Goal: Transaction & Acquisition: Purchase product/service

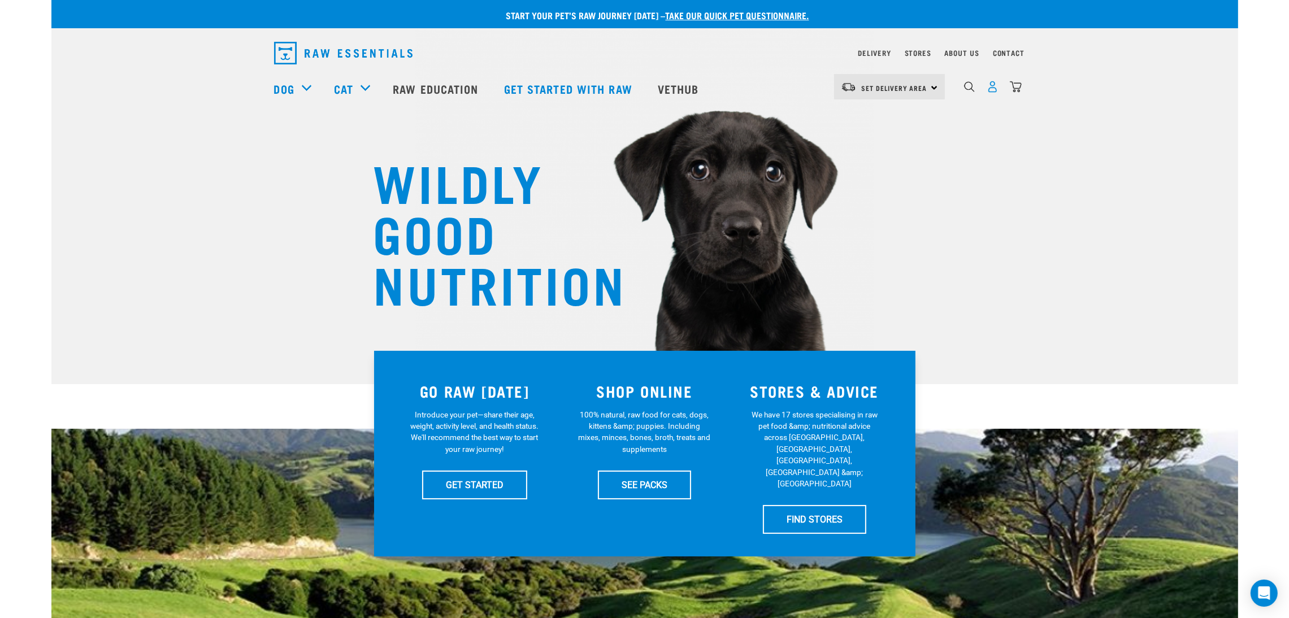
click at [994, 92] on img "dropdown navigation" at bounding box center [992, 87] width 12 height 12
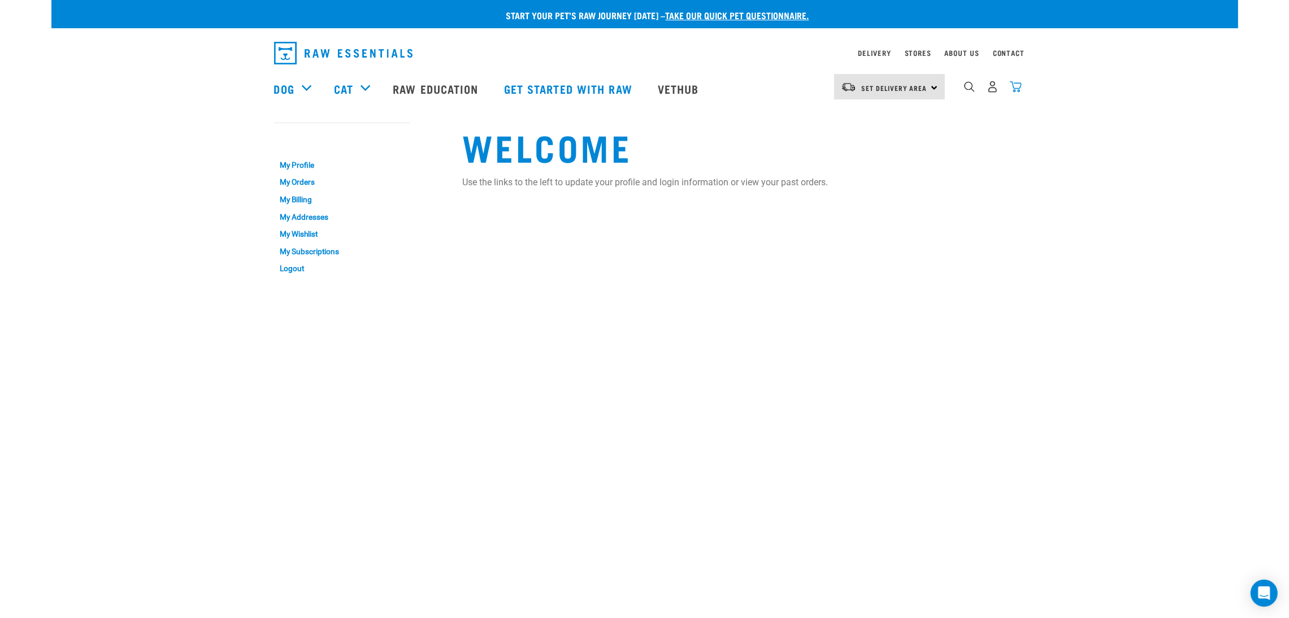
click at [1016, 93] on img "dropdown navigation" at bounding box center [1016, 87] width 12 height 12
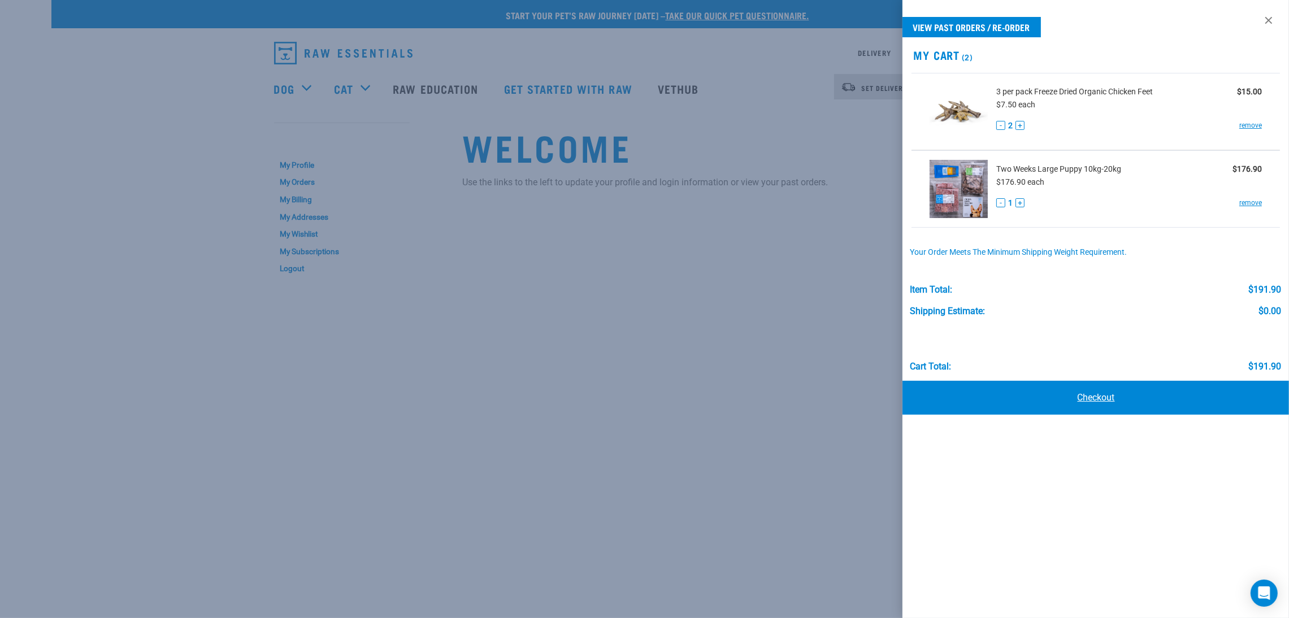
click at [1081, 394] on link "Checkout" at bounding box center [1095, 398] width 386 height 34
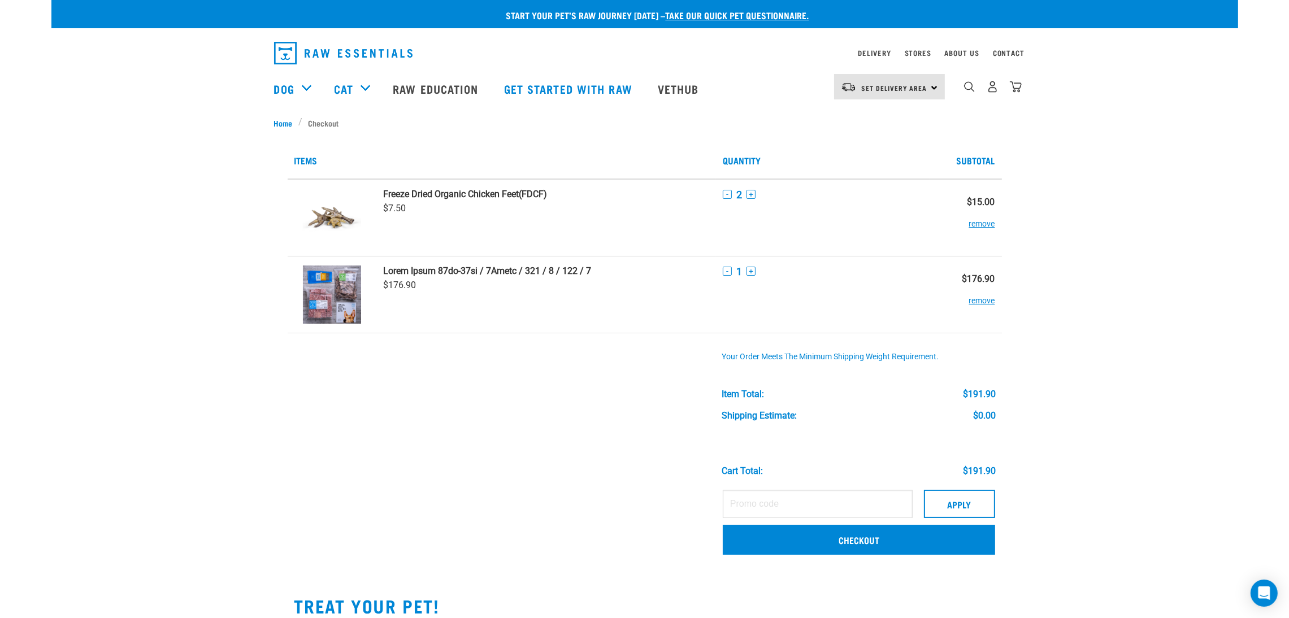
drag, startPoint x: 898, startPoint y: 464, endPoint x: 540, endPoint y: 489, distance: 359.1
click at [538, 489] on td at bounding box center [546, 524] width 340 height 80
click at [884, 542] on link "Checkout" at bounding box center [859, 539] width 272 height 29
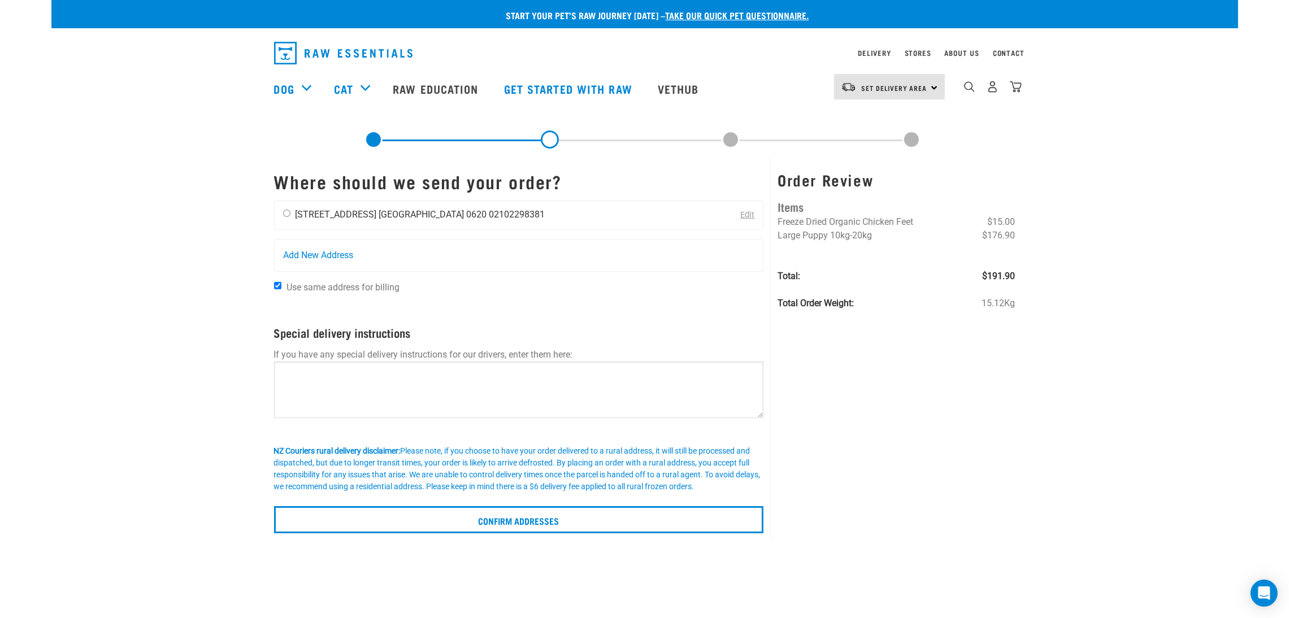
click at [286, 212] on input "radio" at bounding box center [286, 213] width 7 height 7
radio input "true"
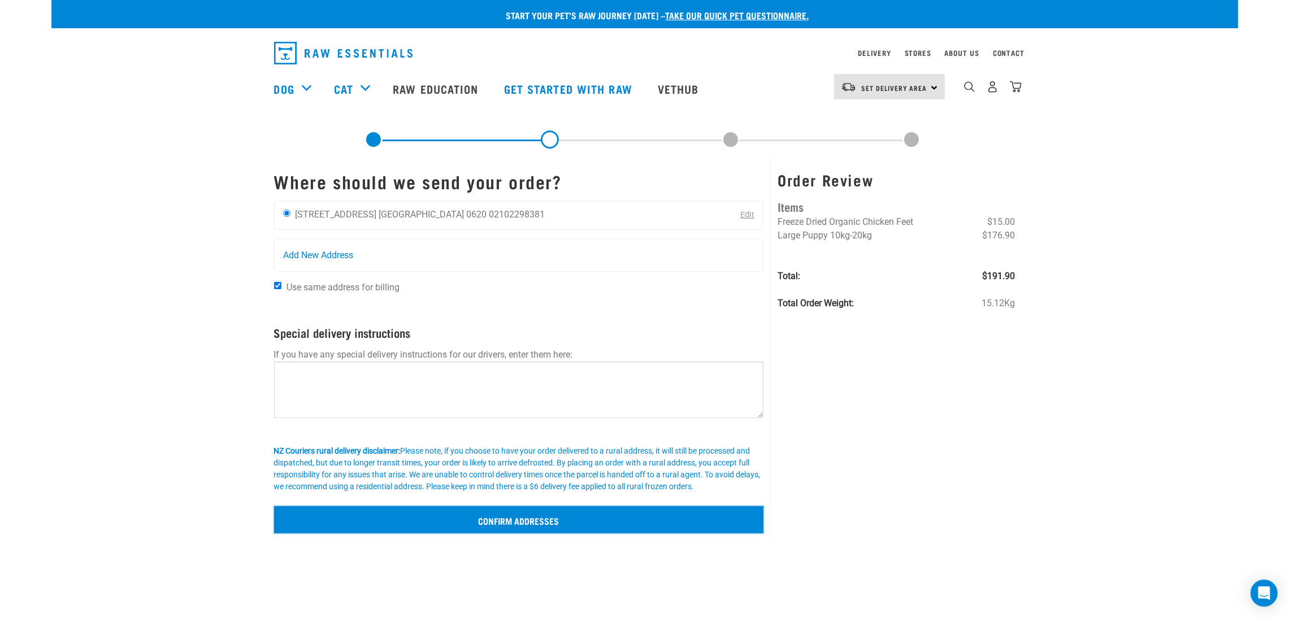
click at [615, 515] on input "Confirm addresses" at bounding box center [519, 519] width 490 height 27
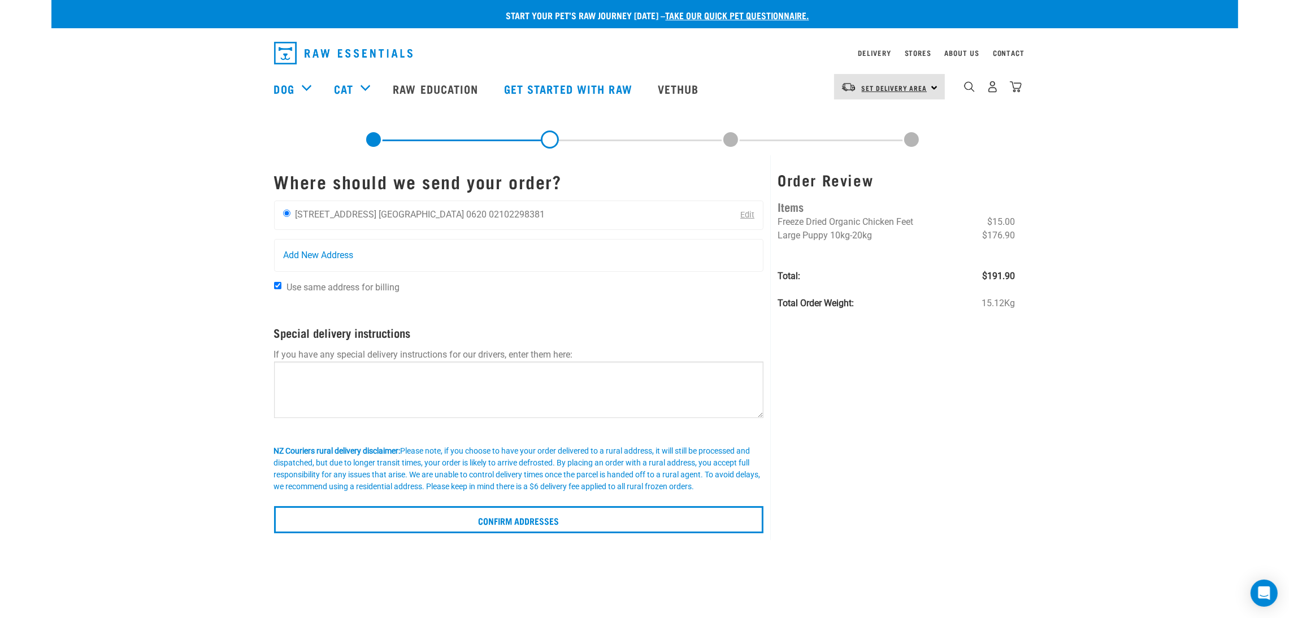
click at [865, 93] on link "Set Delivery Area" at bounding box center [895, 88] width 66 height 18
click at [863, 117] on link "[GEOGRAPHIC_DATA]" at bounding box center [888, 118] width 108 height 25
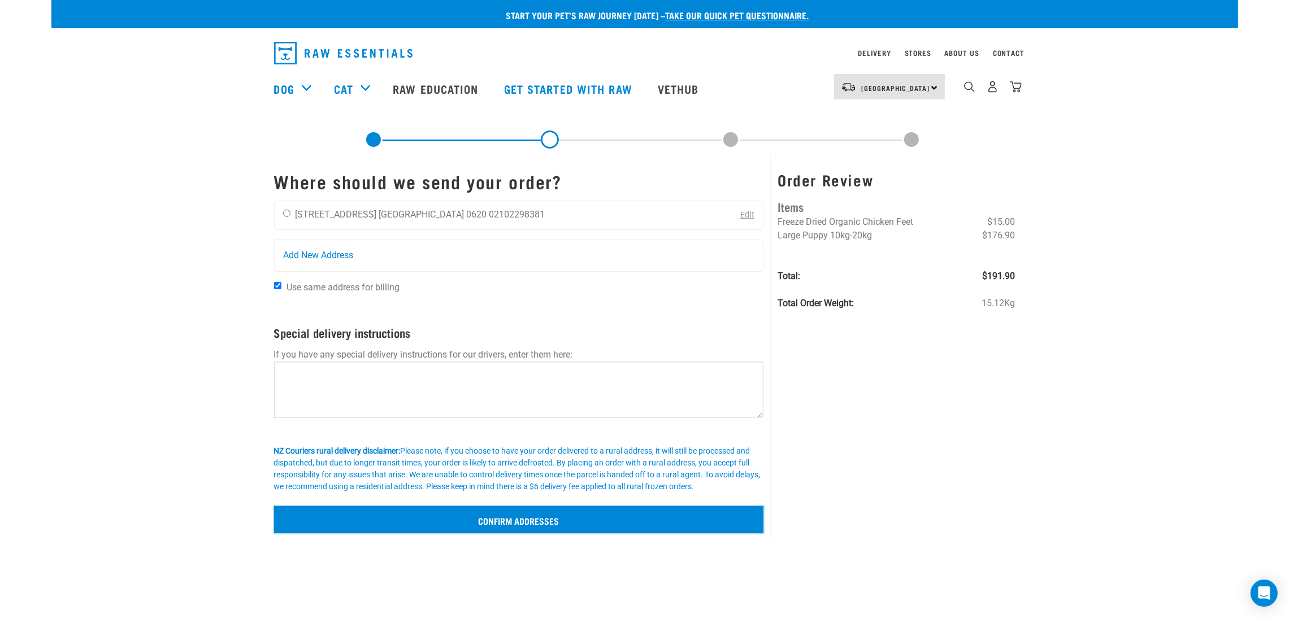
click at [568, 512] on input "Confirm addresses" at bounding box center [519, 519] width 490 height 27
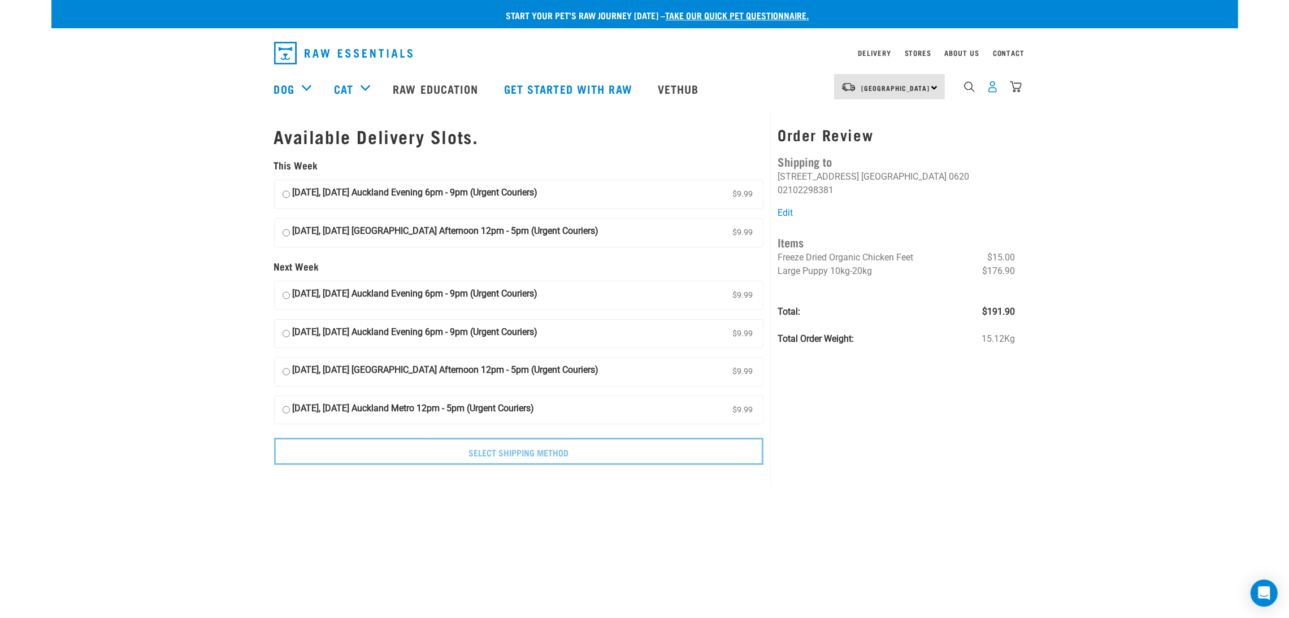
click at [992, 90] on img "dropdown navigation" at bounding box center [992, 87] width 12 height 12
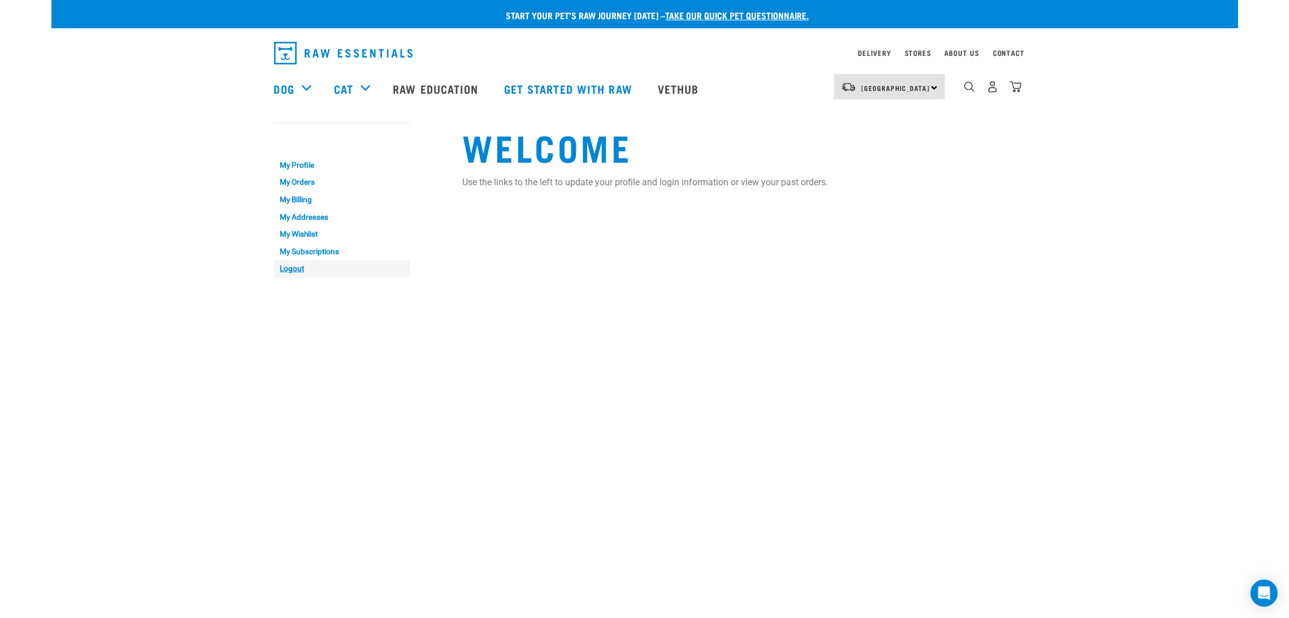
click at [287, 271] on link "Logout" at bounding box center [342, 269] width 136 height 18
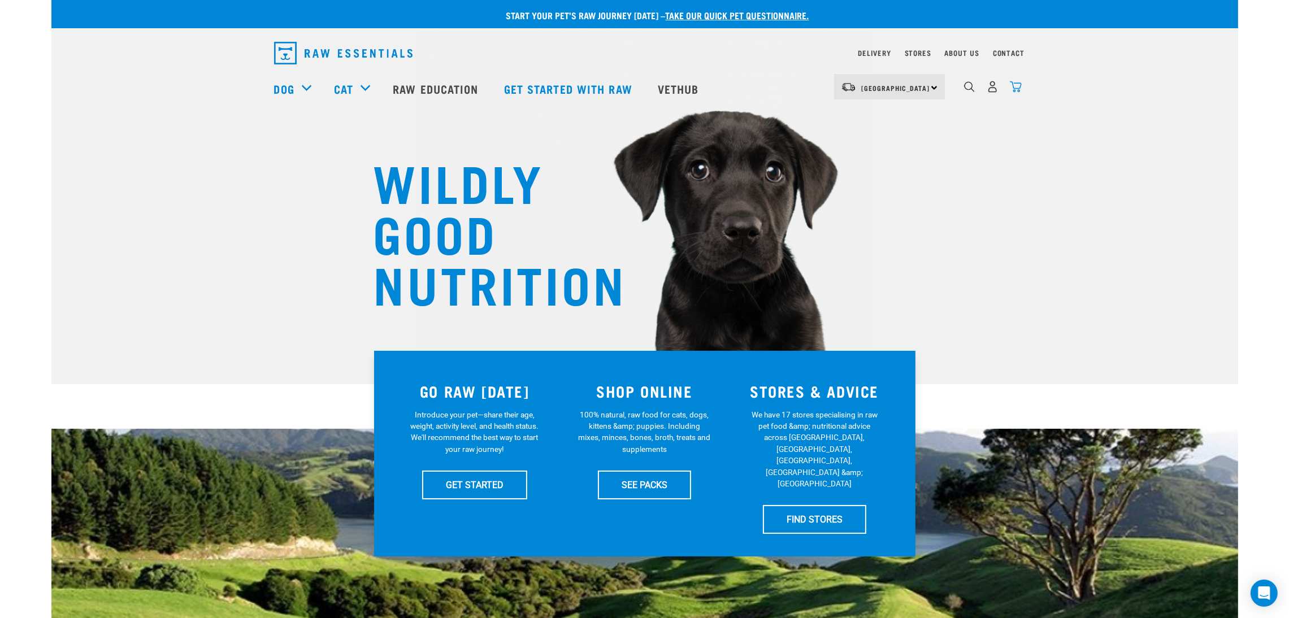
click at [1018, 92] on img "dropdown navigation" at bounding box center [1016, 87] width 12 height 12
click at [1018, 91] on img "dropdown navigation" at bounding box center [1016, 87] width 12 height 12
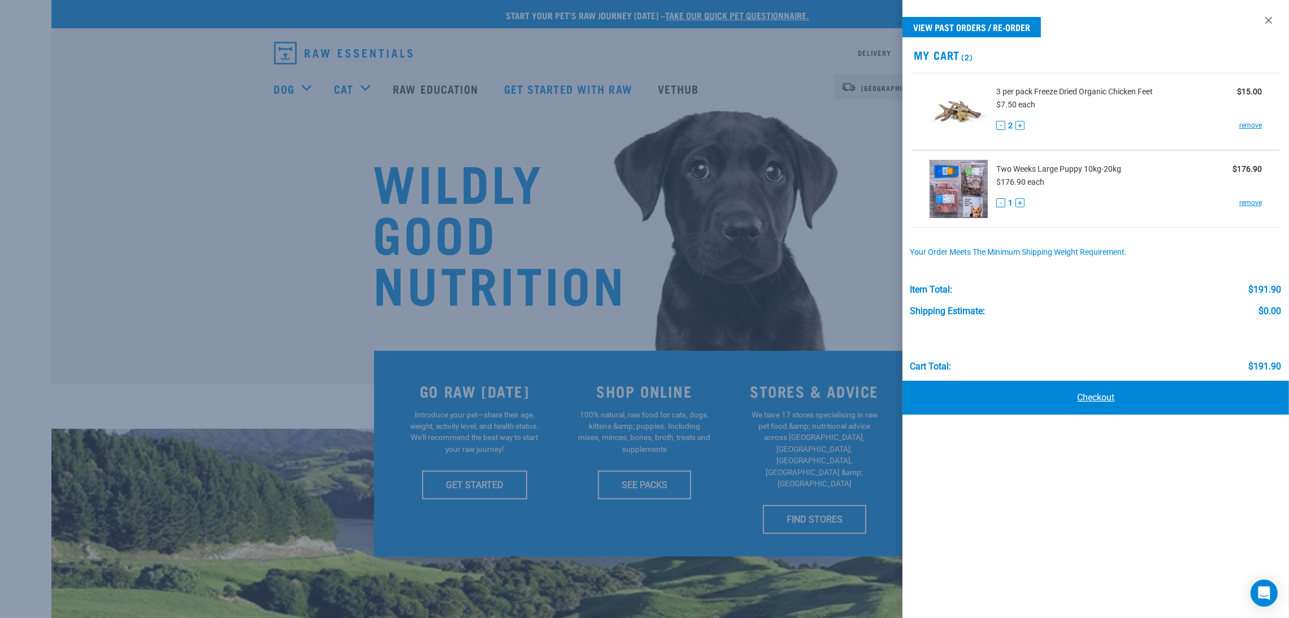
click at [1038, 398] on link "Checkout" at bounding box center [1095, 398] width 386 height 34
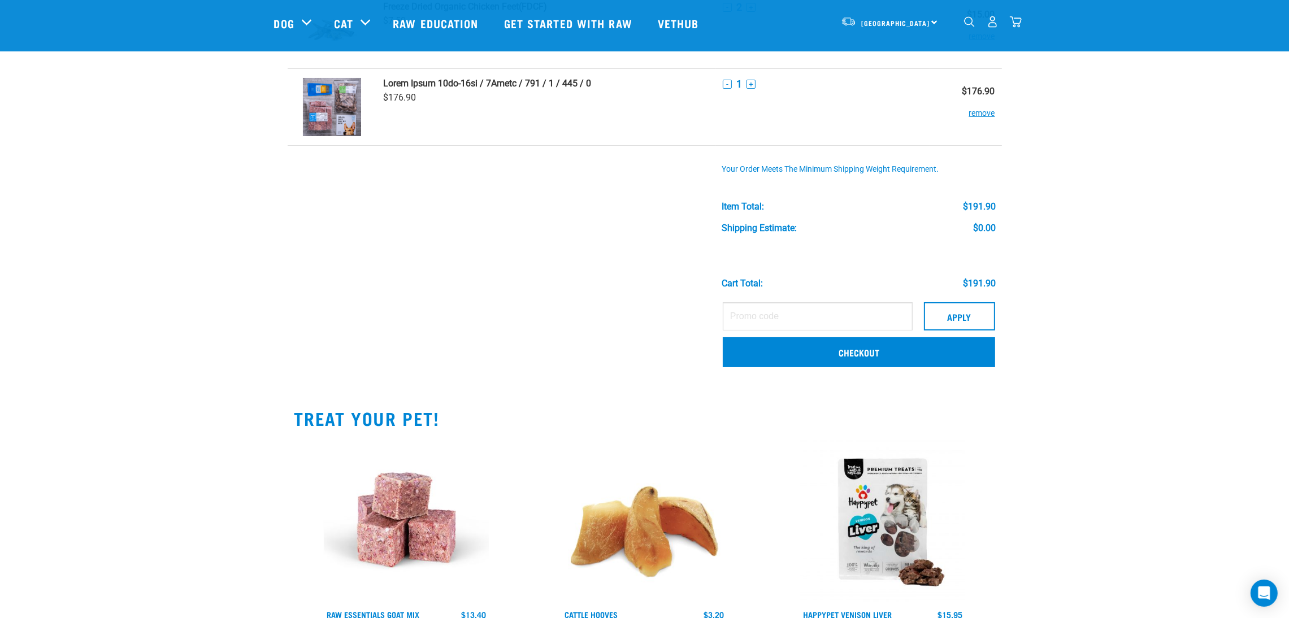
scroll to position [169, 0]
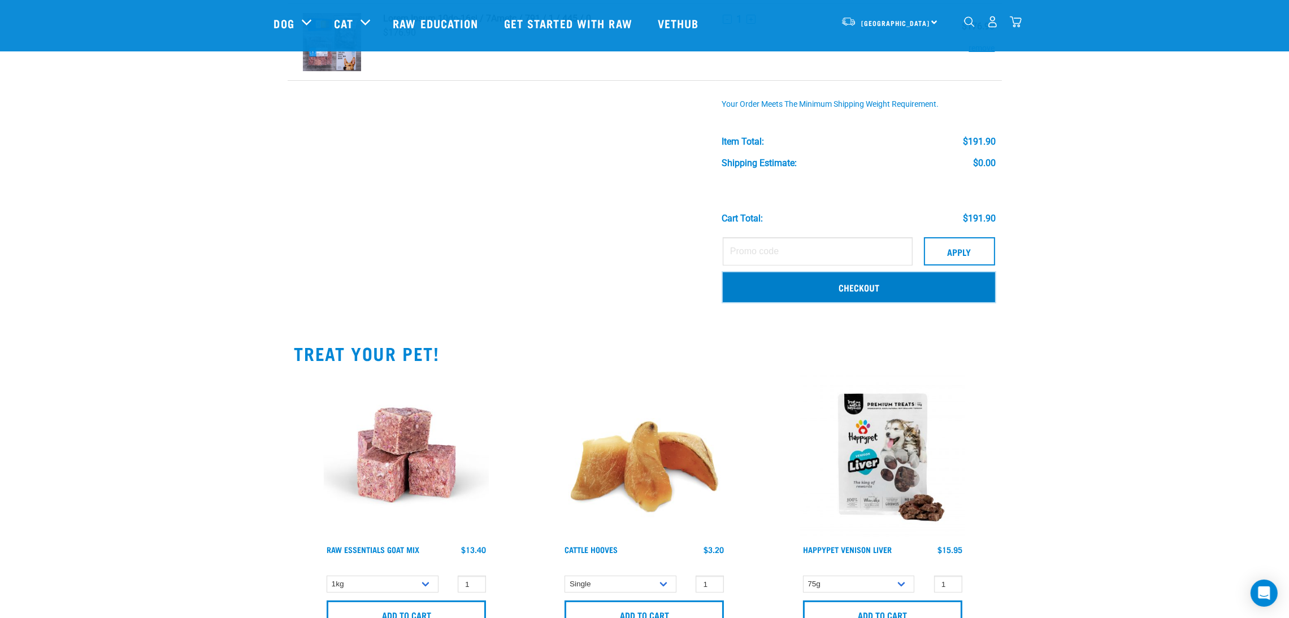
click at [814, 293] on link "Checkout" at bounding box center [859, 286] width 272 height 29
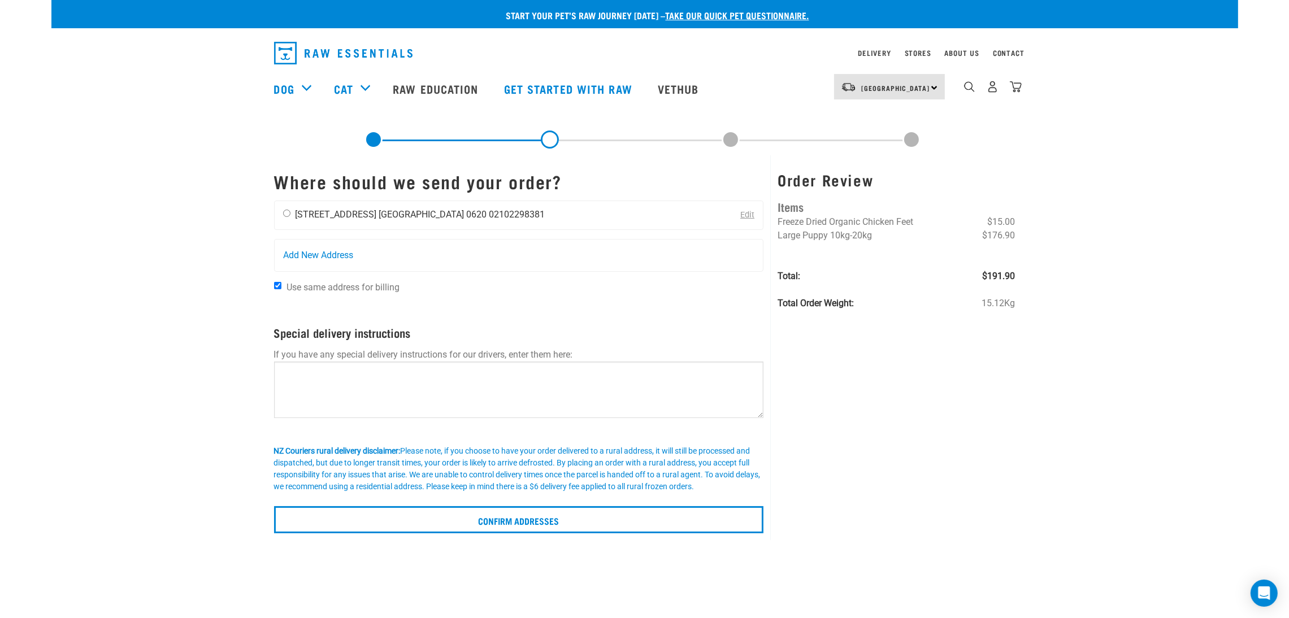
click at [285, 214] on input "radio" at bounding box center [286, 213] width 7 height 7
radio input "true"
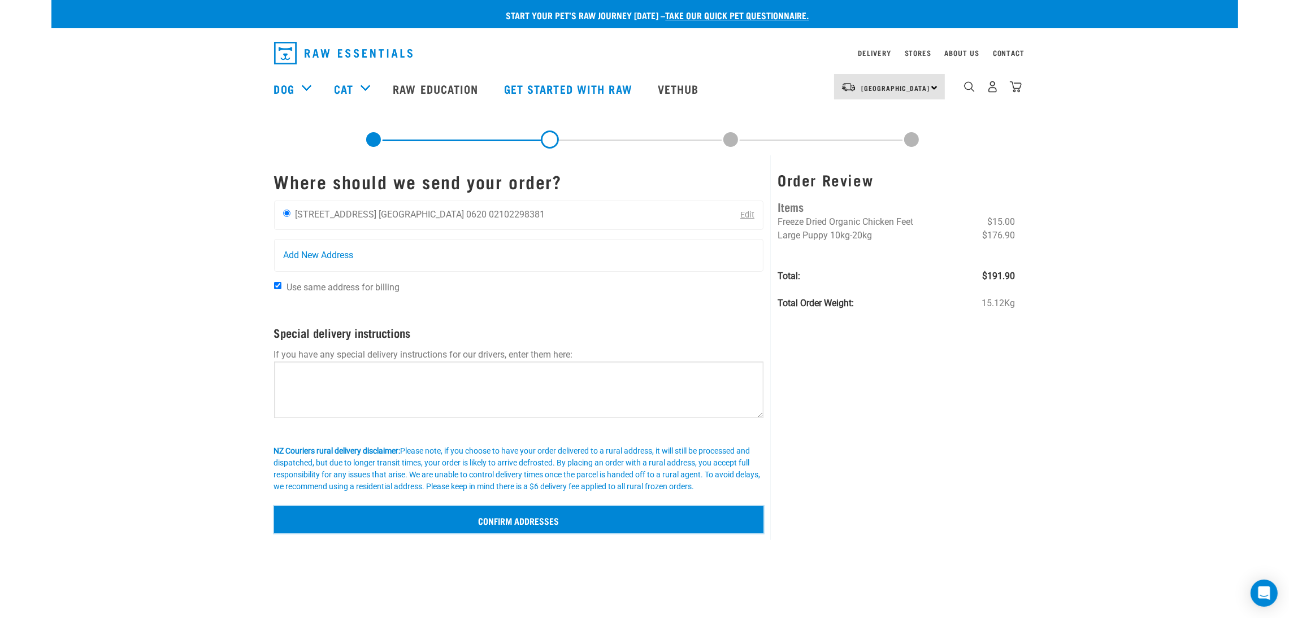
click at [657, 523] on input "Confirm addresses" at bounding box center [519, 519] width 490 height 27
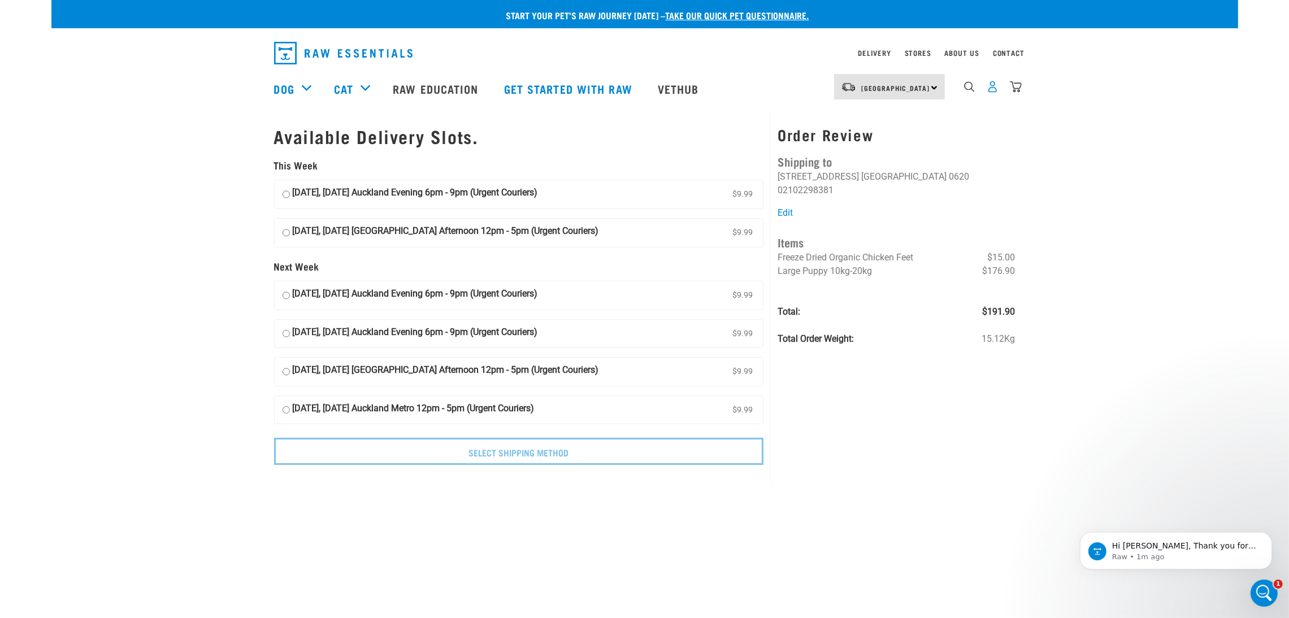
click at [988, 90] on img "dropdown navigation" at bounding box center [992, 87] width 12 height 12
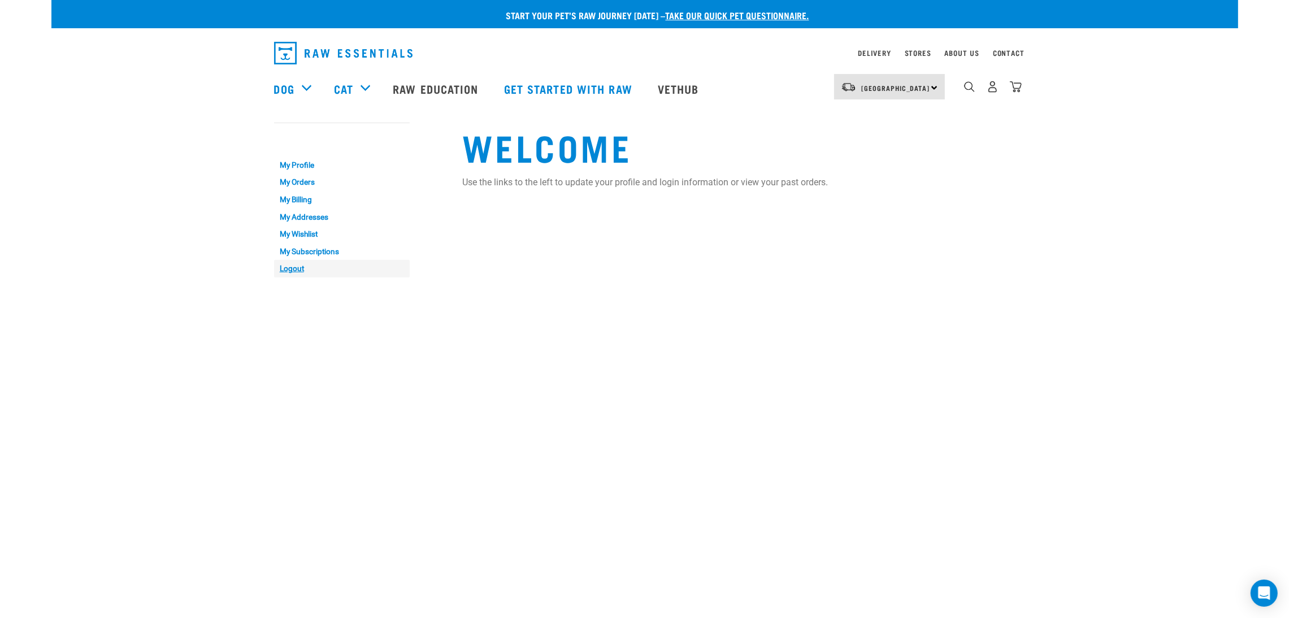
click at [299, 268] on link "Logout" at bounding box center [342, 269] width 136 height 18
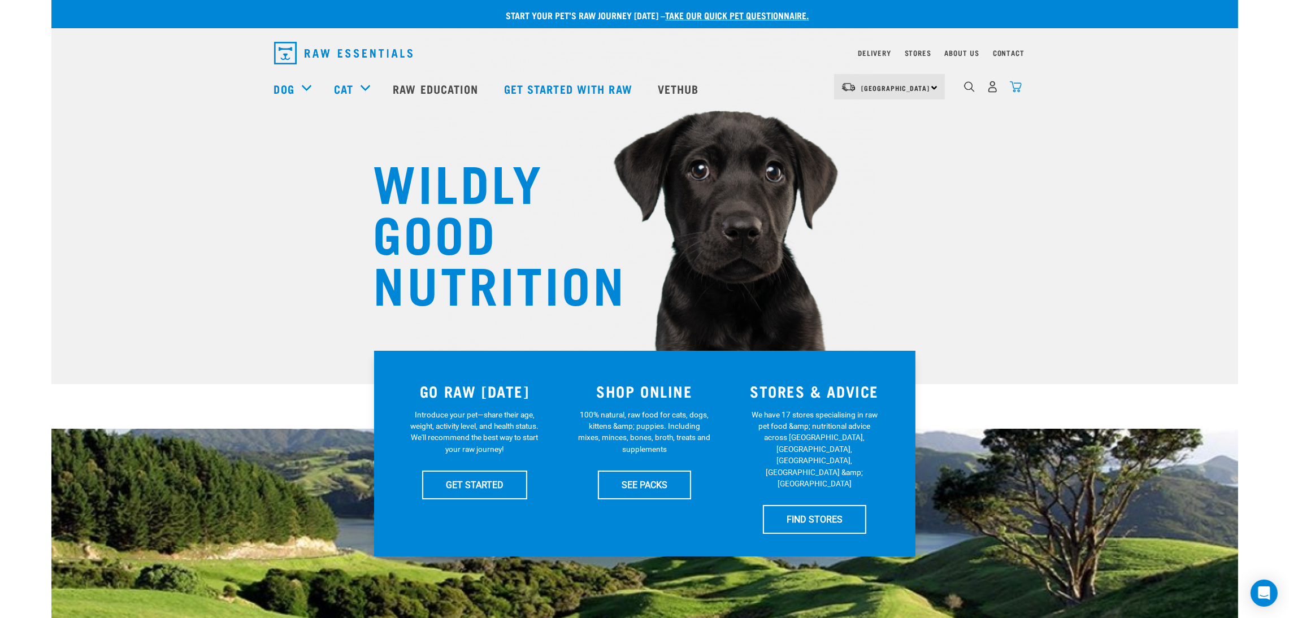
click at [1015, 92] on img "dropdown navigation" at bounding box center [1016, 87] width 12 height 12
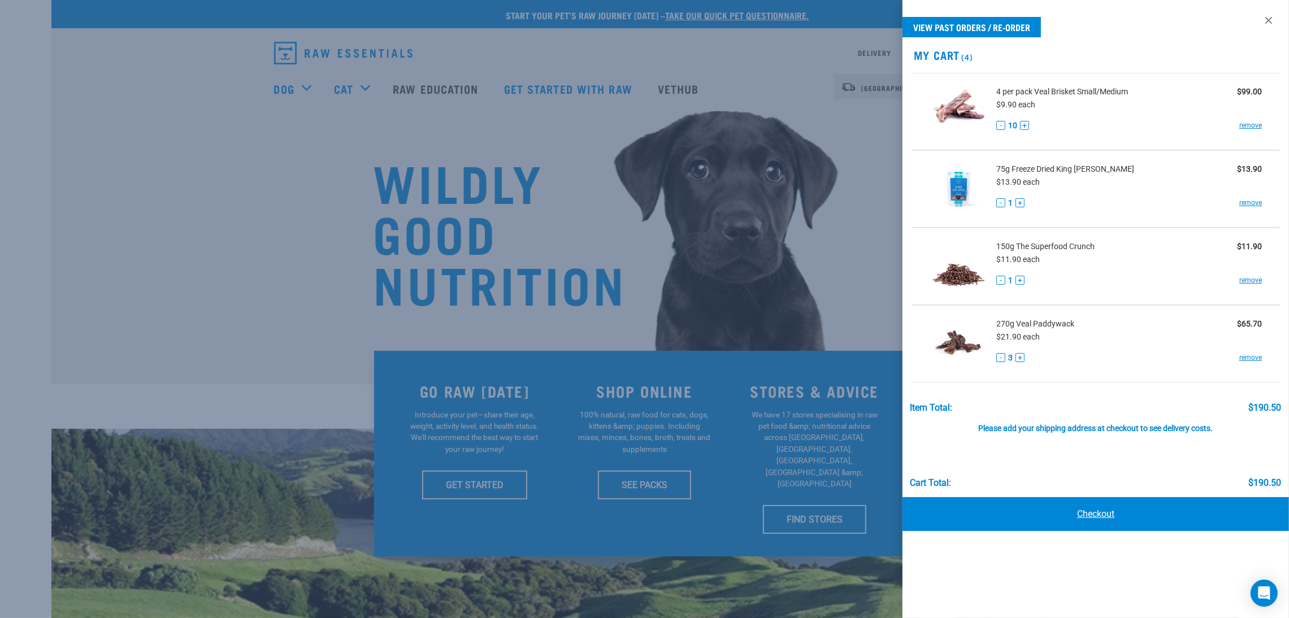
click at [1112, 512] on link "Checkout" at bounding box center [1095, 514] width 386 height 34
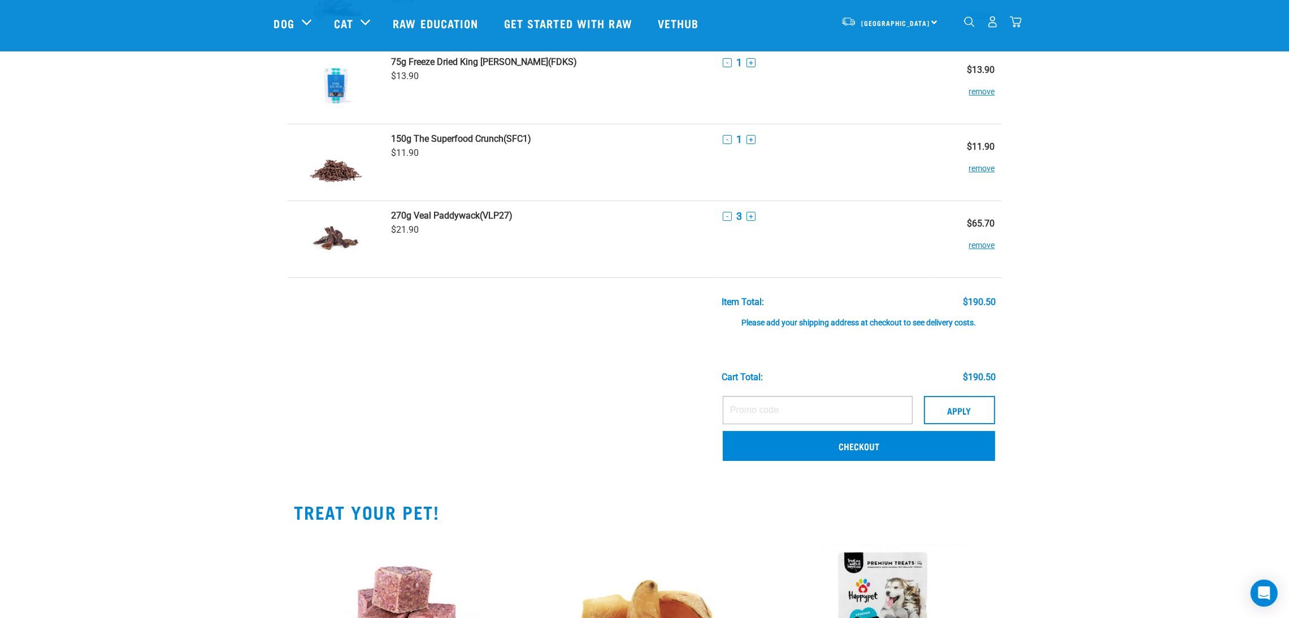
scroll to position [169, 0]
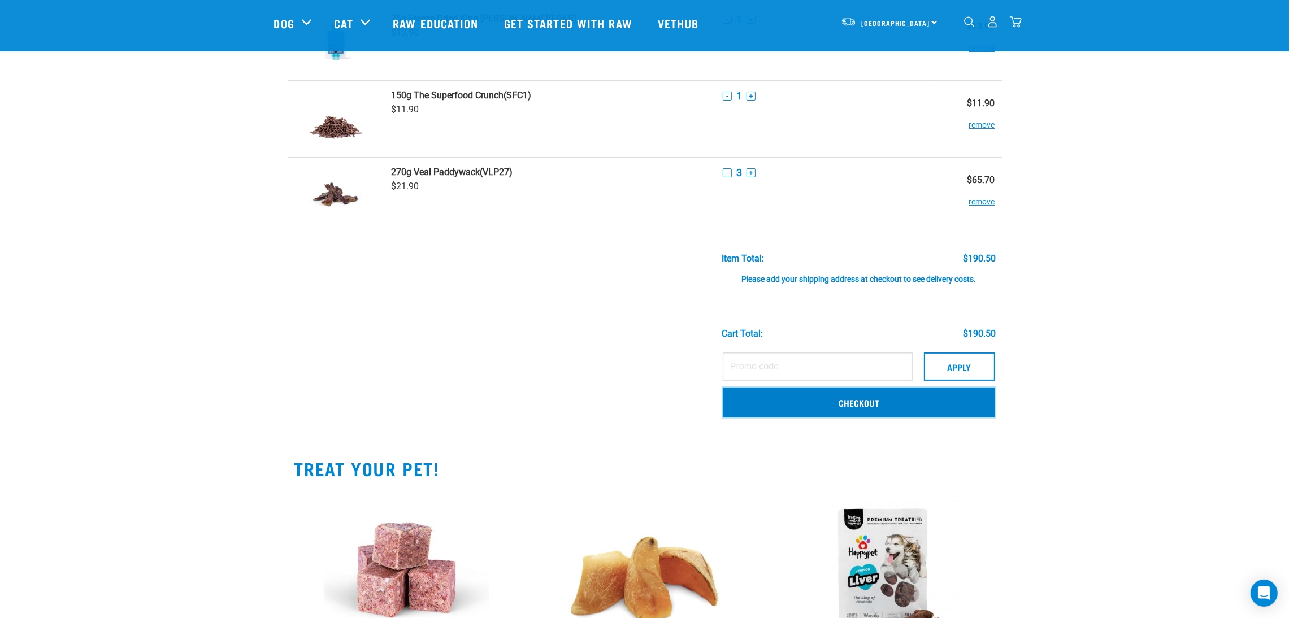
click at [858, 400] on link "Checkout" at bounding box center [859, 402] width 272 height 29
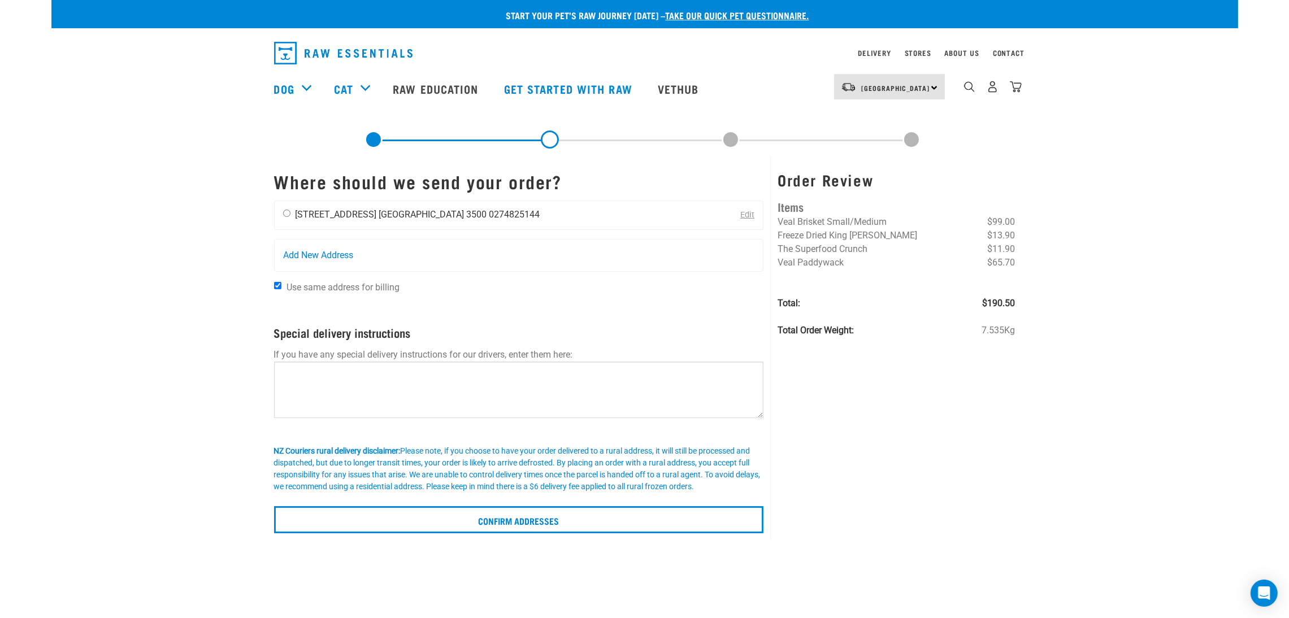
click at [284, 214] on input "radio" at bounding box center [286, 213] width 7 height 7
radio input "true"
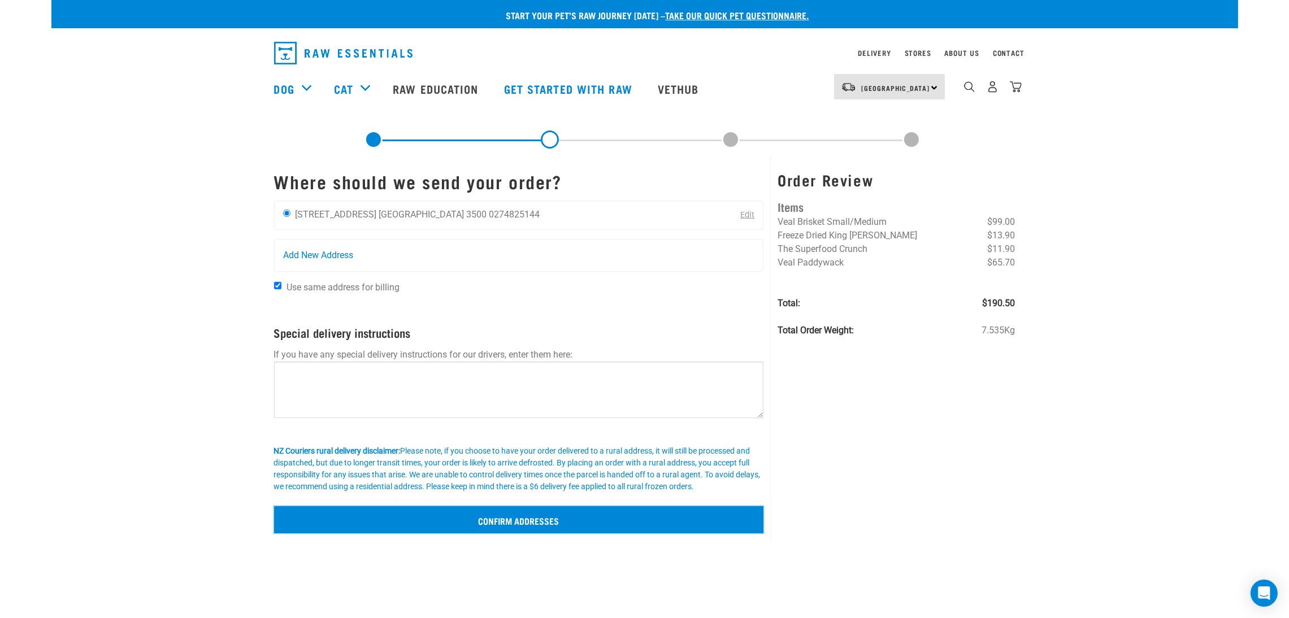
click at [599, 512] on input "Confirm addresses" at bounding box center [519, 519] width 490 height 27
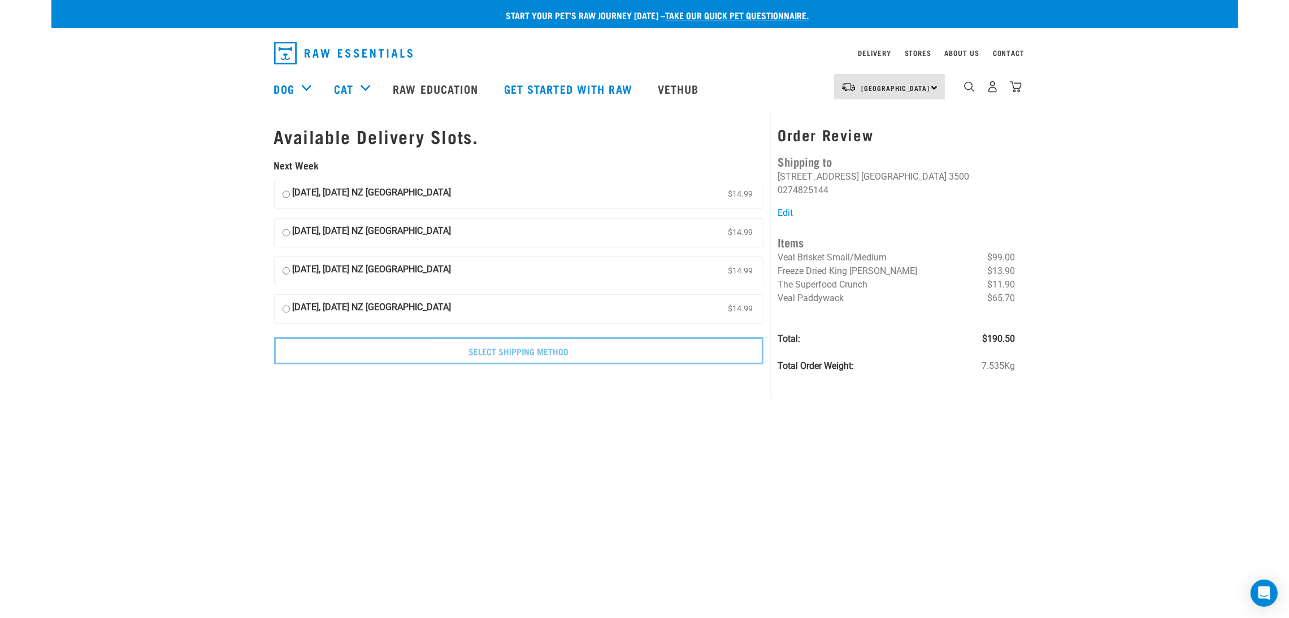
click at [284, 194] on input "16 September, Tuesday NZ Couriers North Island $14.99" at bounding box center [285, 194] width 7 height 17
radio input "true"
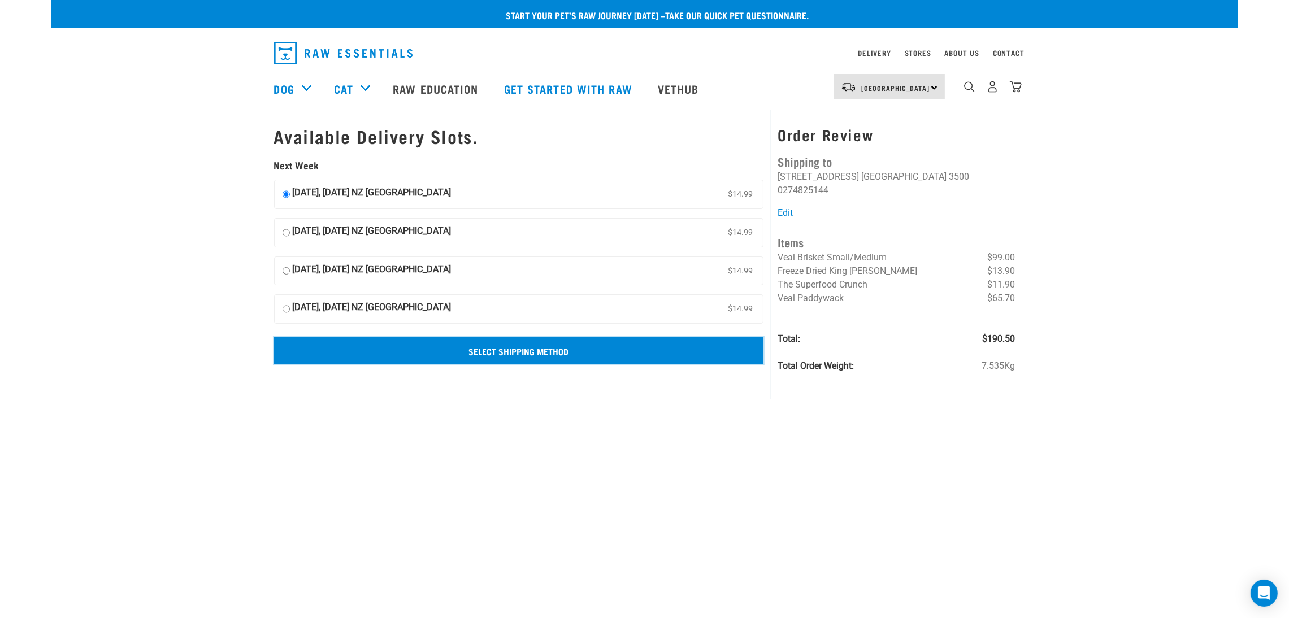
click at [547, 354] on input "Select Shipping Method" at bounding box center [519, 350] width 490 height 27
click at [394, 349] on input "Select Shipping Method" at bounding box center [519, 350] width 490 height 27
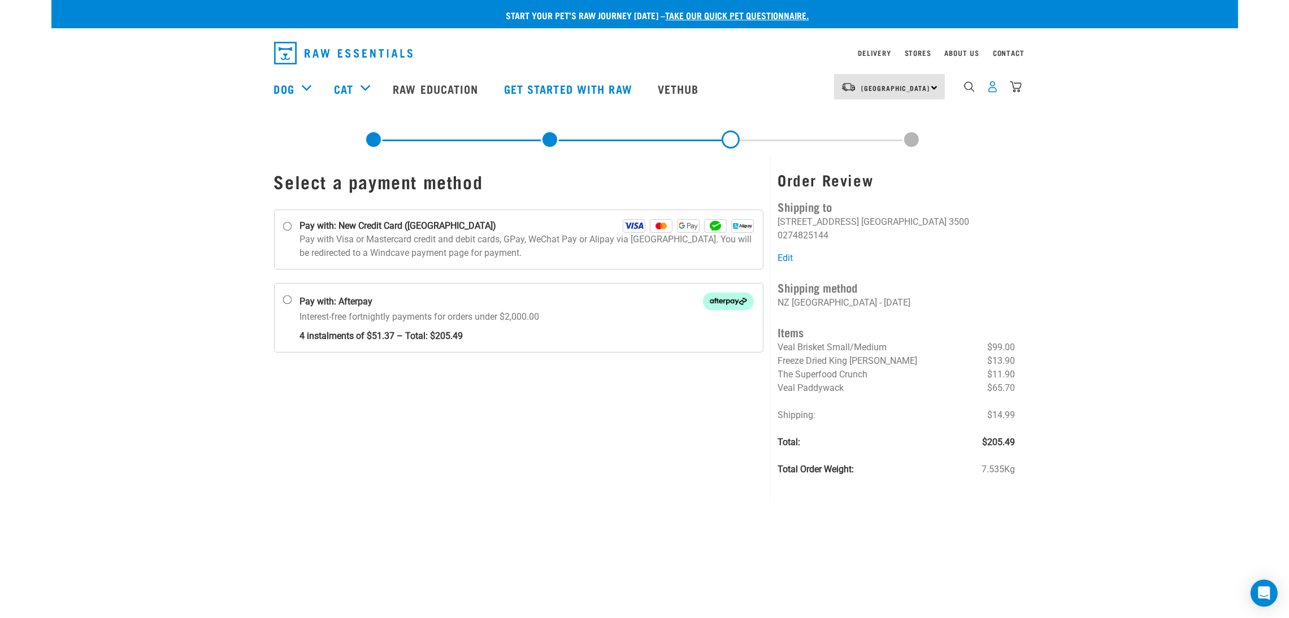
click at [995, 92] on img "dropdown navigation" at bounding box center [992, 87] width 12 height 12
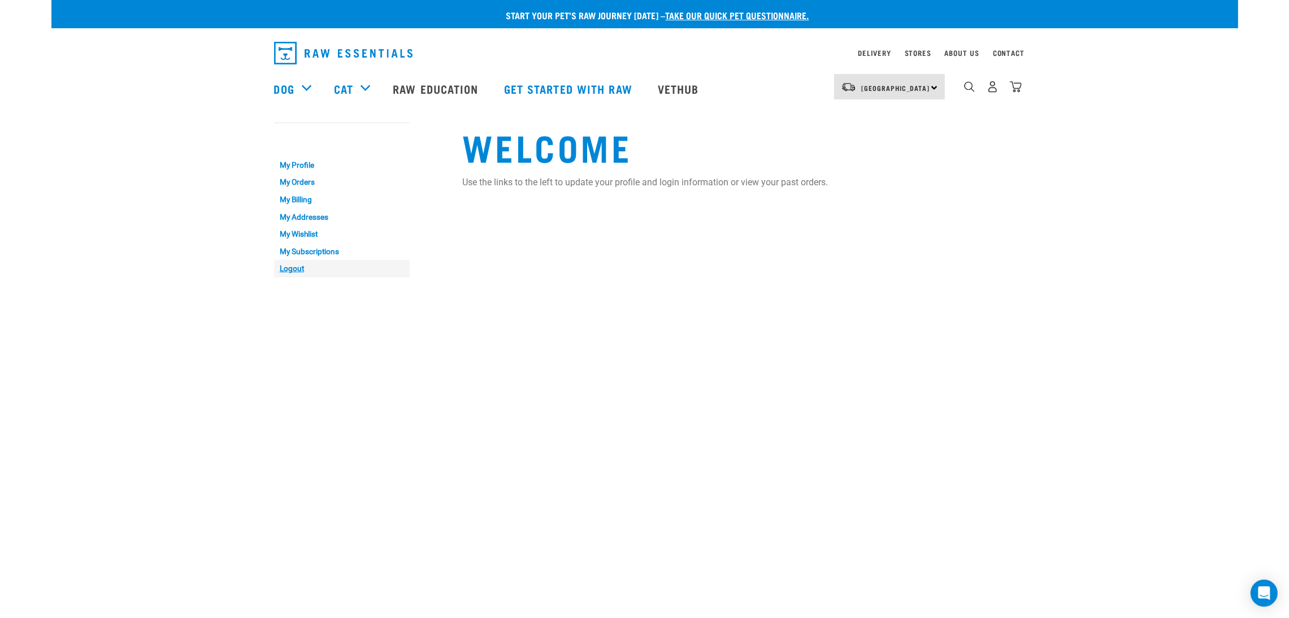
click at [297, 264] on link "Logout" at bounding box center [342, 269] width 136 height 18
